Goal: Find specific fact: Find specific fact

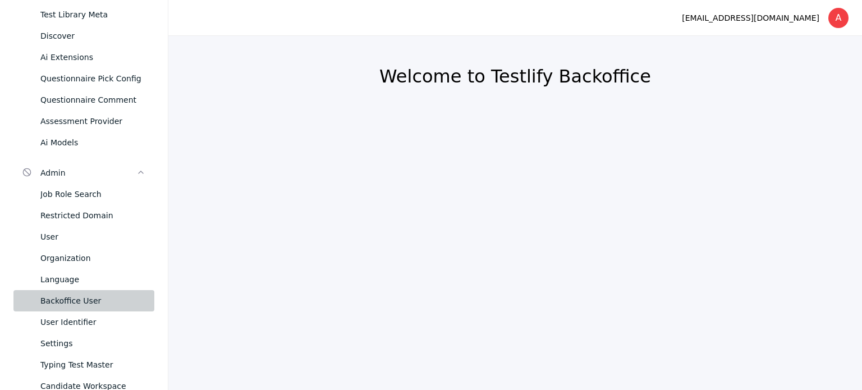
scroll to position [337, 0]
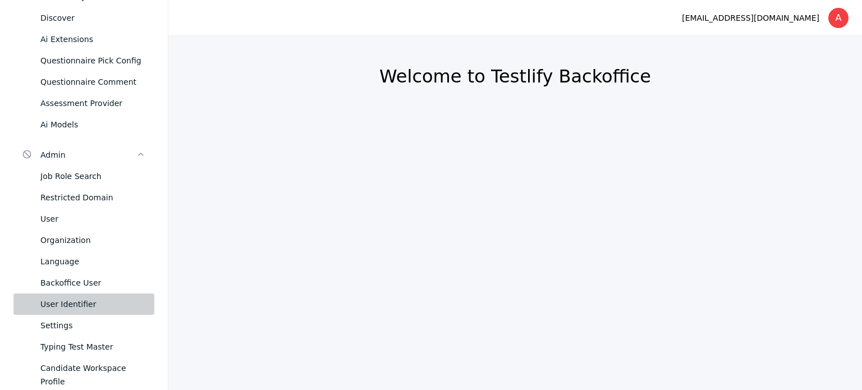
click at [67, 298] on div "User Identifier" at bounding box center [92, 304] width 105 height 13
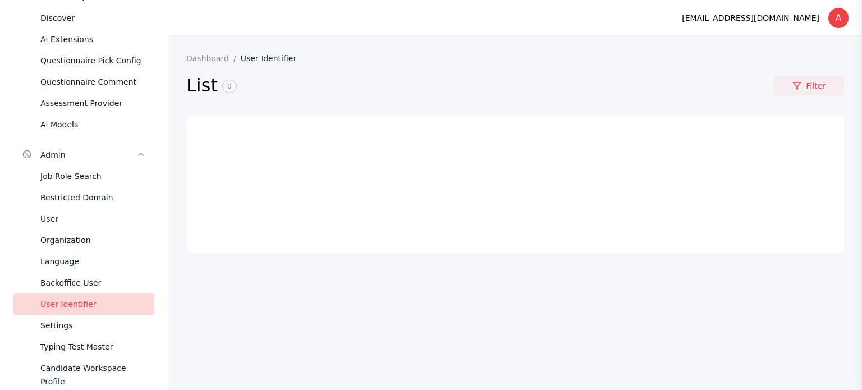
click at [810, 80] on link "Filter" at bounding box center [809, 85] width 70 height 19
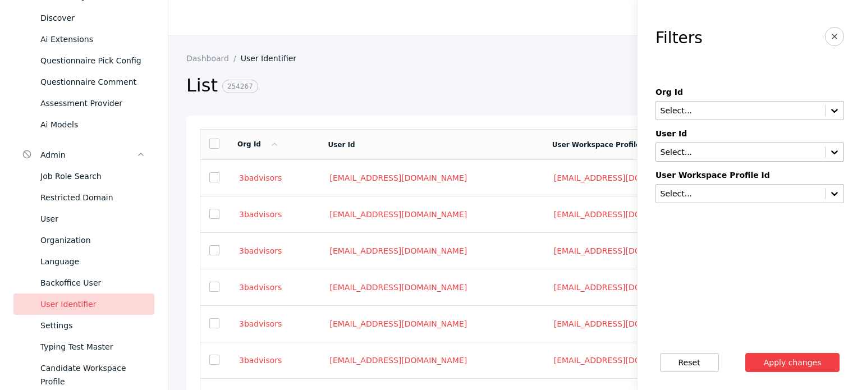
click at [721, 154] on input "text" at bounding box center [741, 152] width 162 height 9
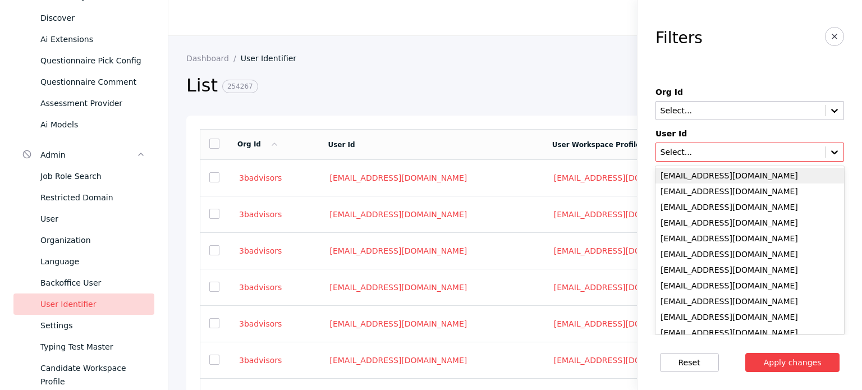
paste input "**********"
type input "**********"
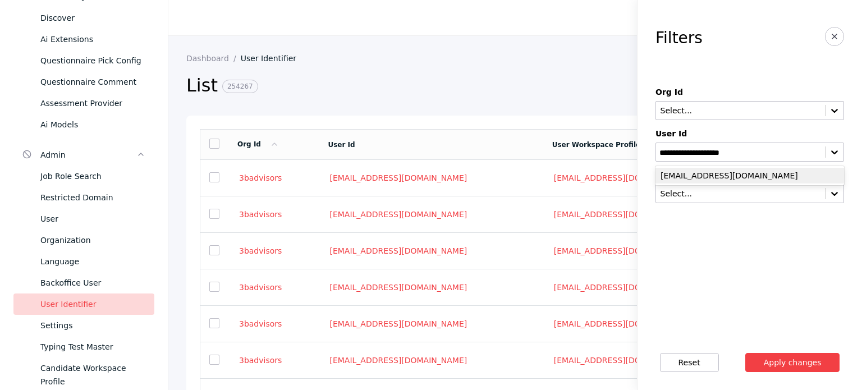
click at [719, 175] on div "[EMAIL_ADDRESS][DOMAIN_NAME]" at bounding box center [750, 176] width 189 height 16
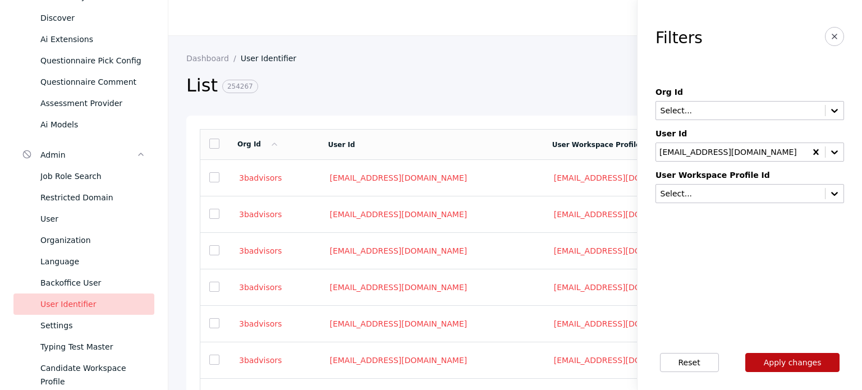
click at [807, 363] on button "Apply changes" at bounding box center [793, 362] width 95 height 19
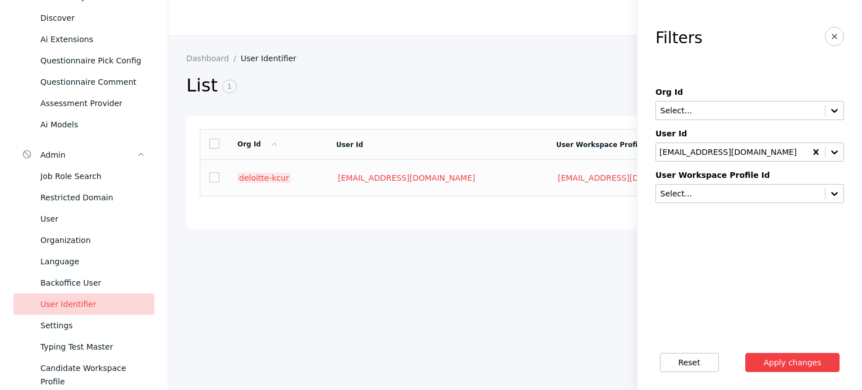
click at [263, 180] on link "deloitte-kcur" at bounding box center [264, 178] width 53 height 10
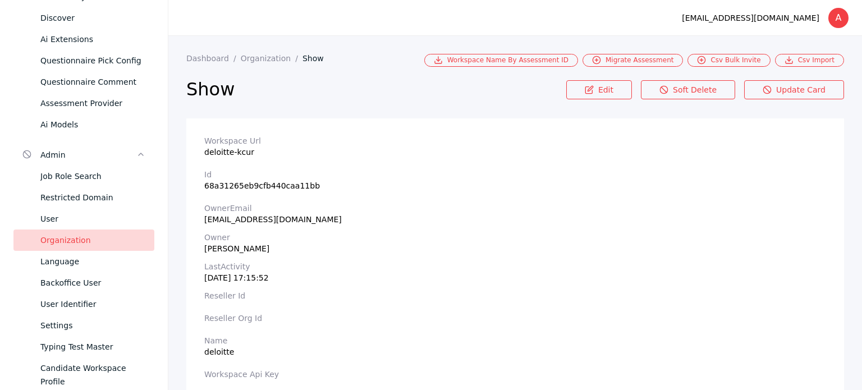
click at [243, 150] on section "Workspace Url deloitte-kcur" at bounding box center [515, 146] width 622 height 20
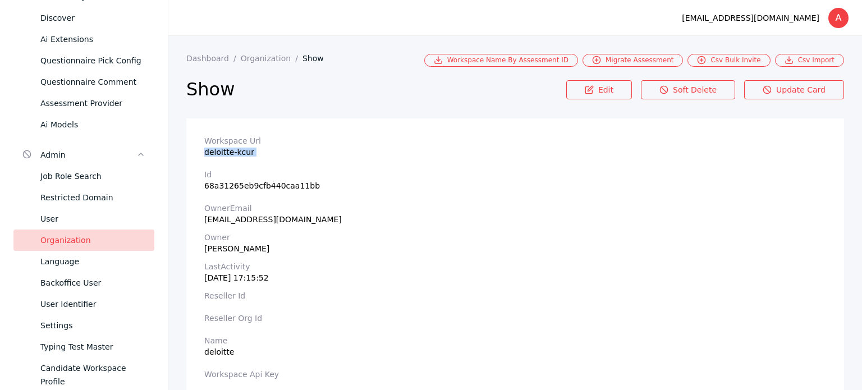
click at [243, 150] on section "Workspace Url deloitte-kcur" at bounding box center [515, 146] width 622 height 20
copy section "deloitte-kcur"
